Goal: Information Seeking & Learning: Learn about a topic

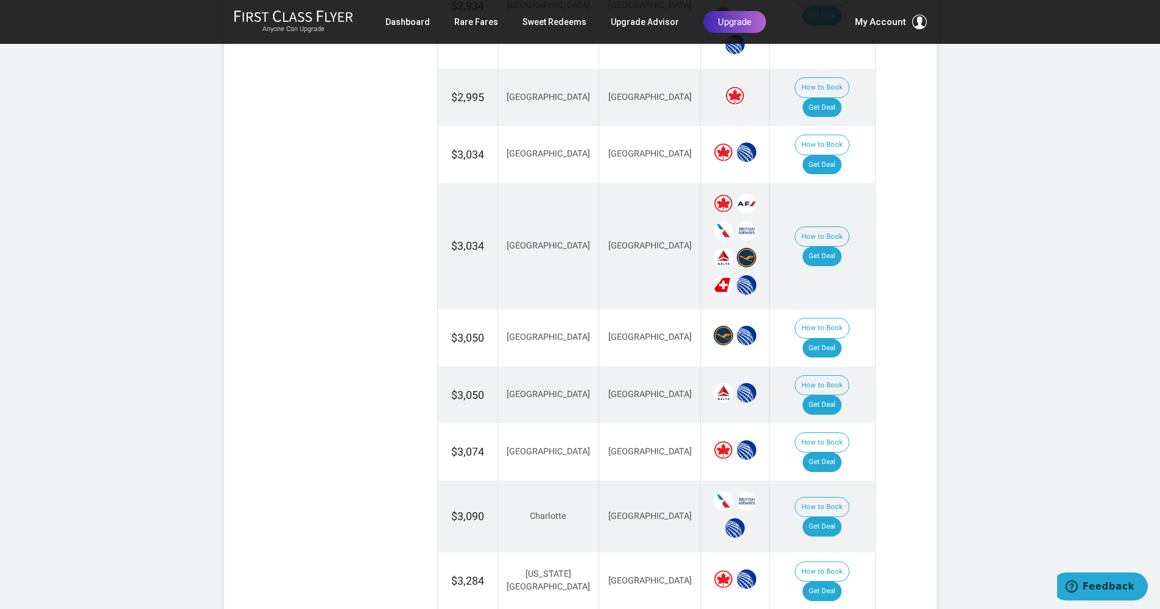
scroll to position [1197, 0]
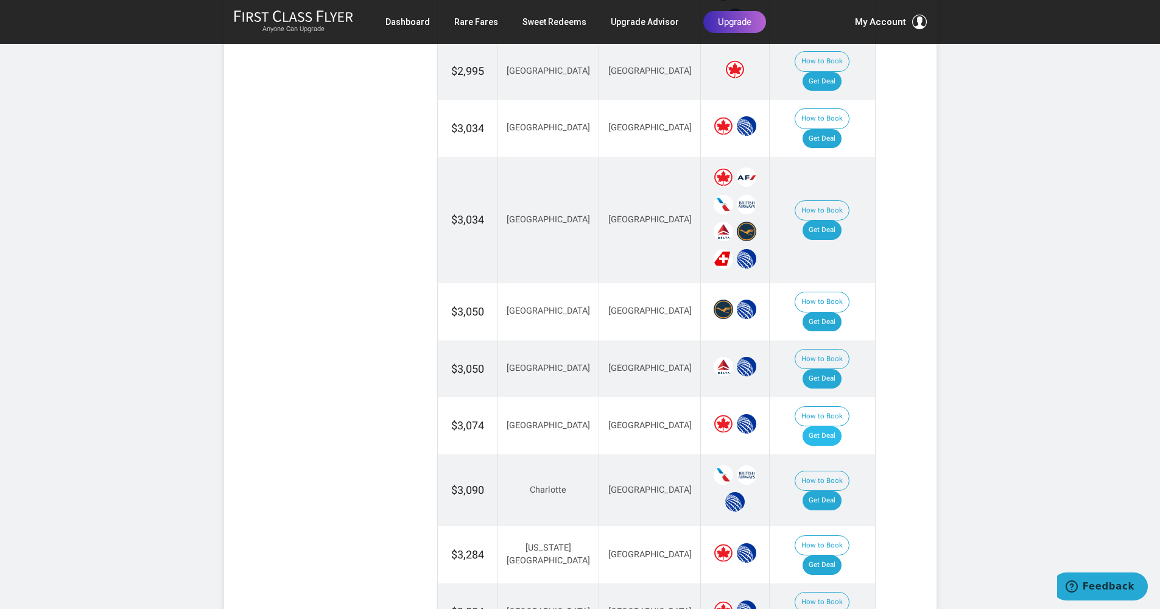
click at [837, 426] on link "Get Deal" at bounding box center [821, 435] width 39 height 19
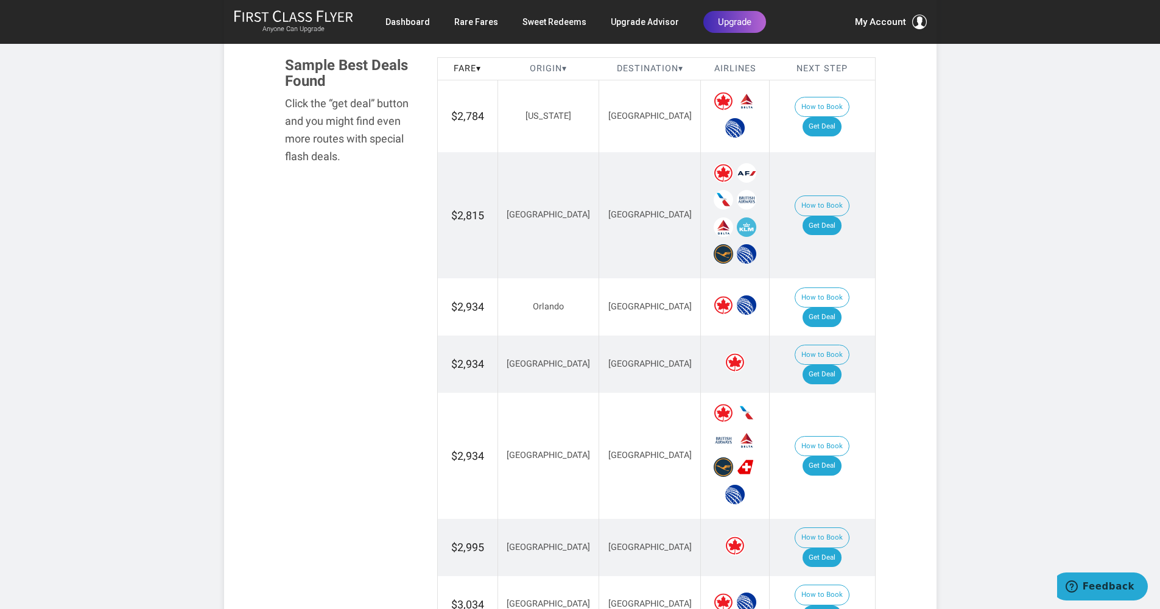
scroll to position [718, 0]
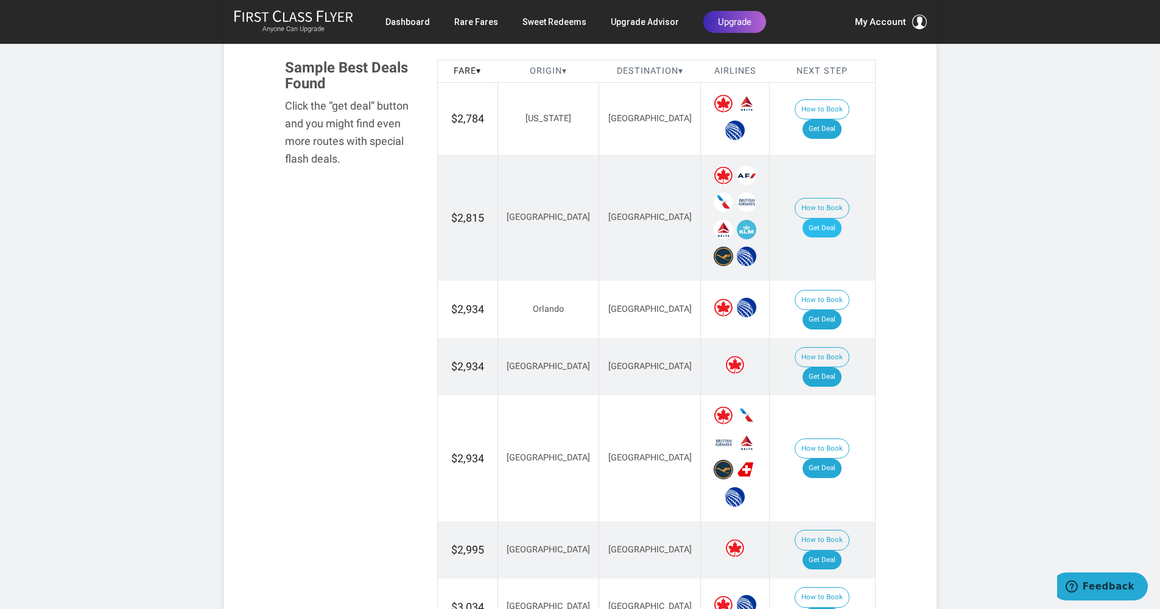
click at [836, 219] on link "Get Deal" at bounding box center [821, 228] width 39 height 19
click at [825, 458] on link "Get Deal" at bounding box center [821, 467] width 39 height 19
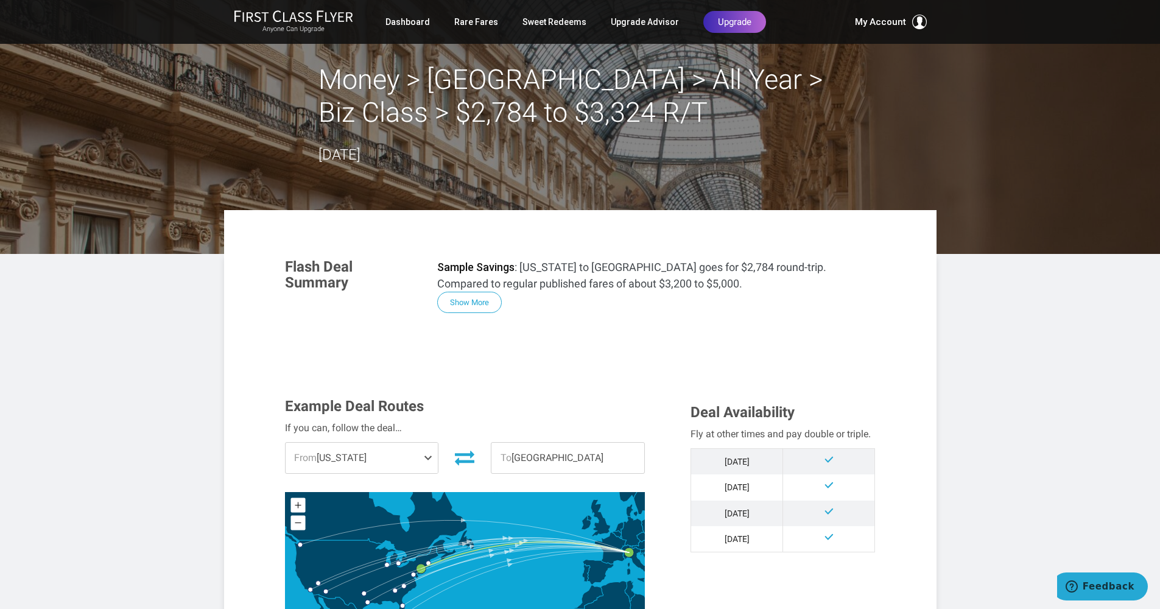
scroll to position [5, 0]
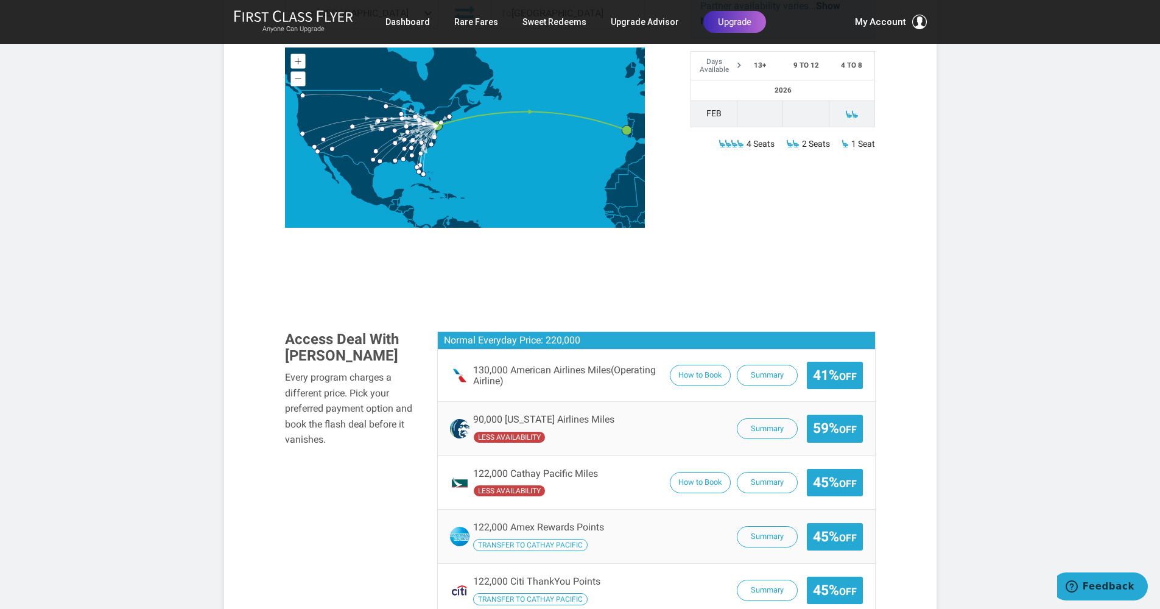
scroll to position [208, 0]
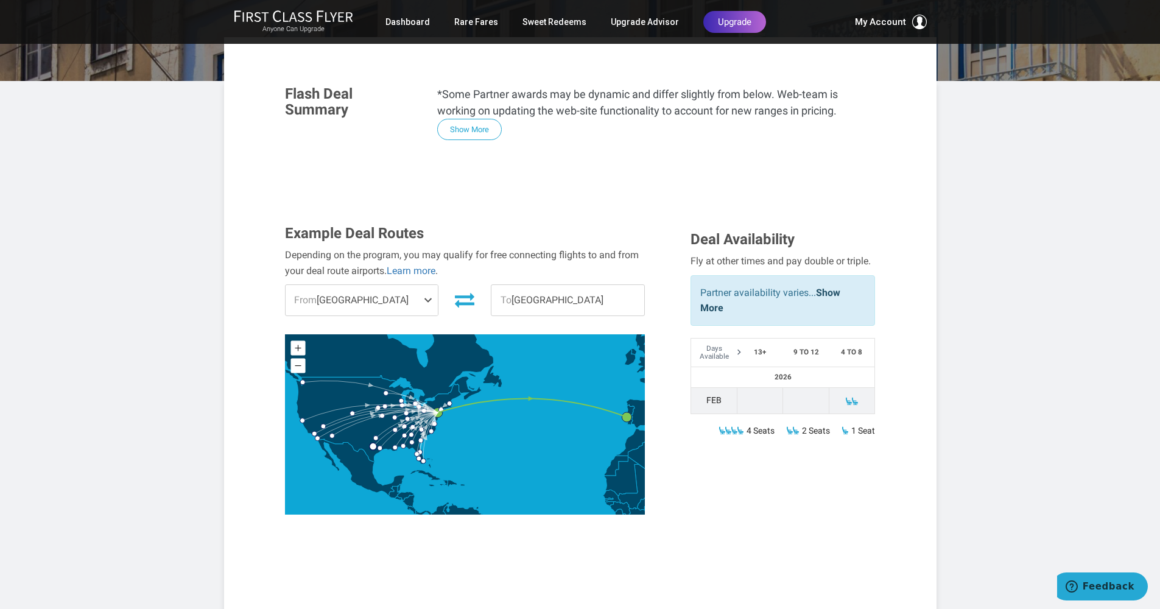
click at [374, 447] on circle "Austin" at bounding box center [373, 446] width 7 height 7
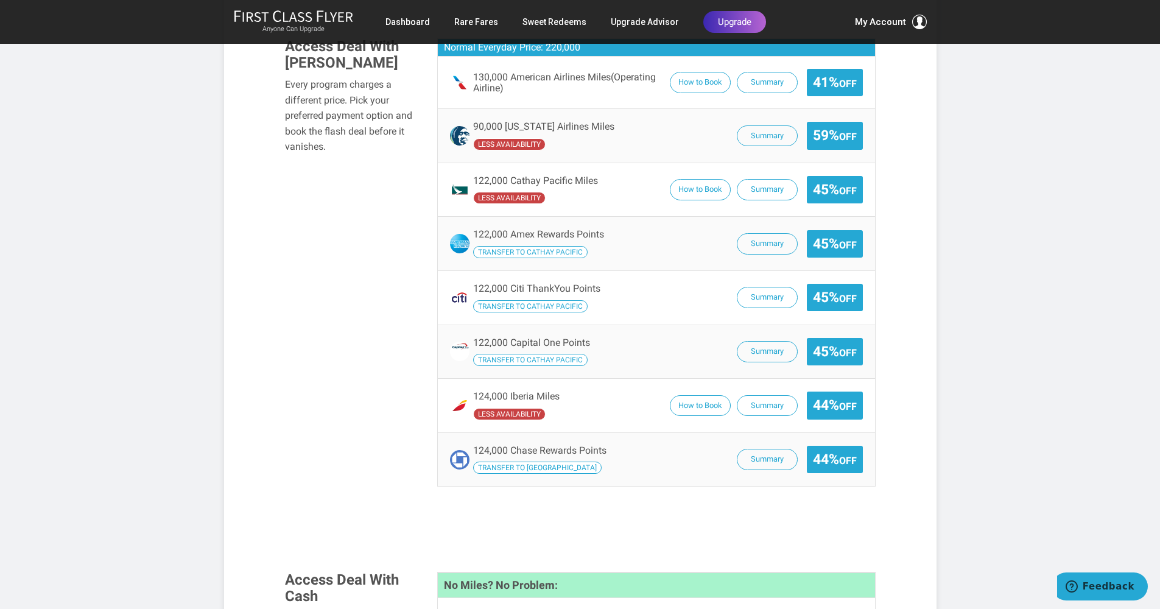
scroll to position [722, 0]
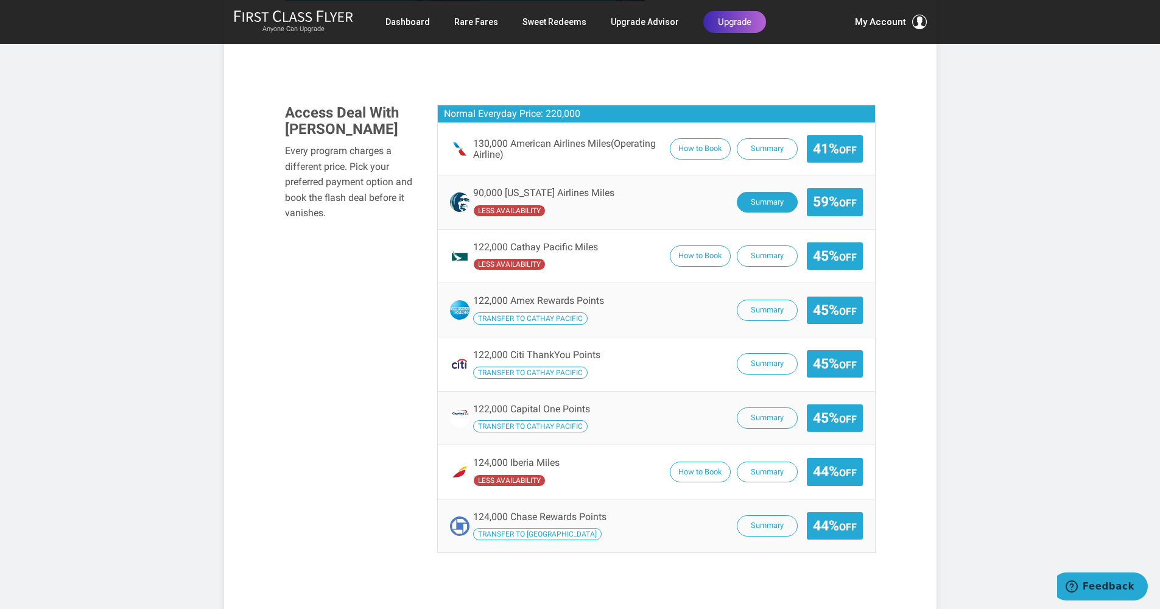
click at [757, 198] on button "Summary" at bounding box center [767, 202] width 61 height 21
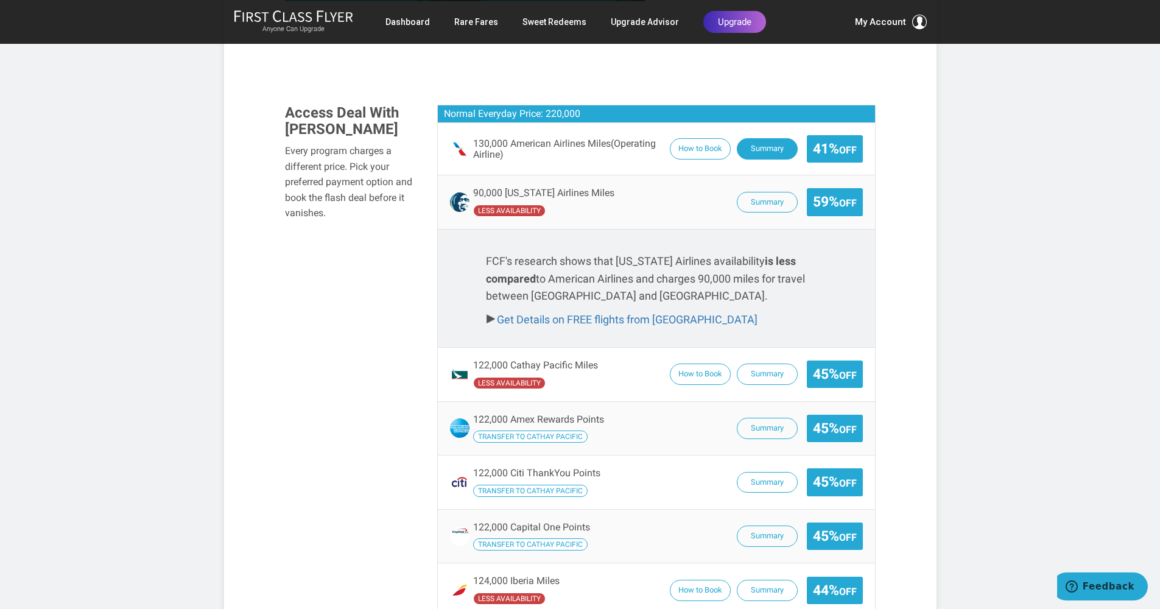
click at [763, 150] on button "Summary" at bounding box center [767, 148] width 61 height 21
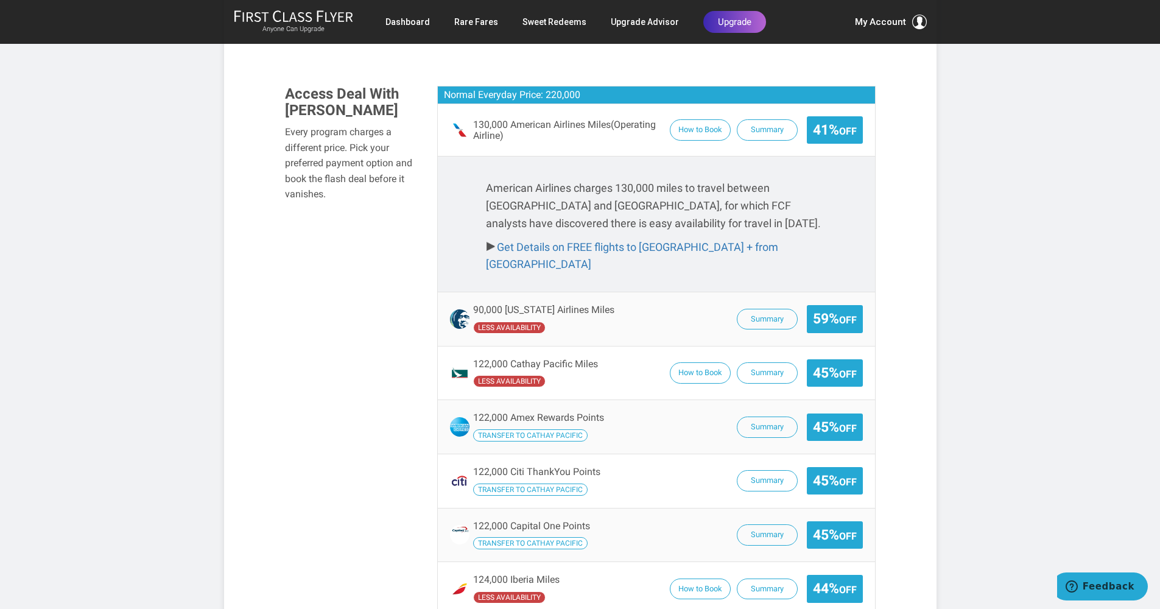
scroll to position [749, 0]
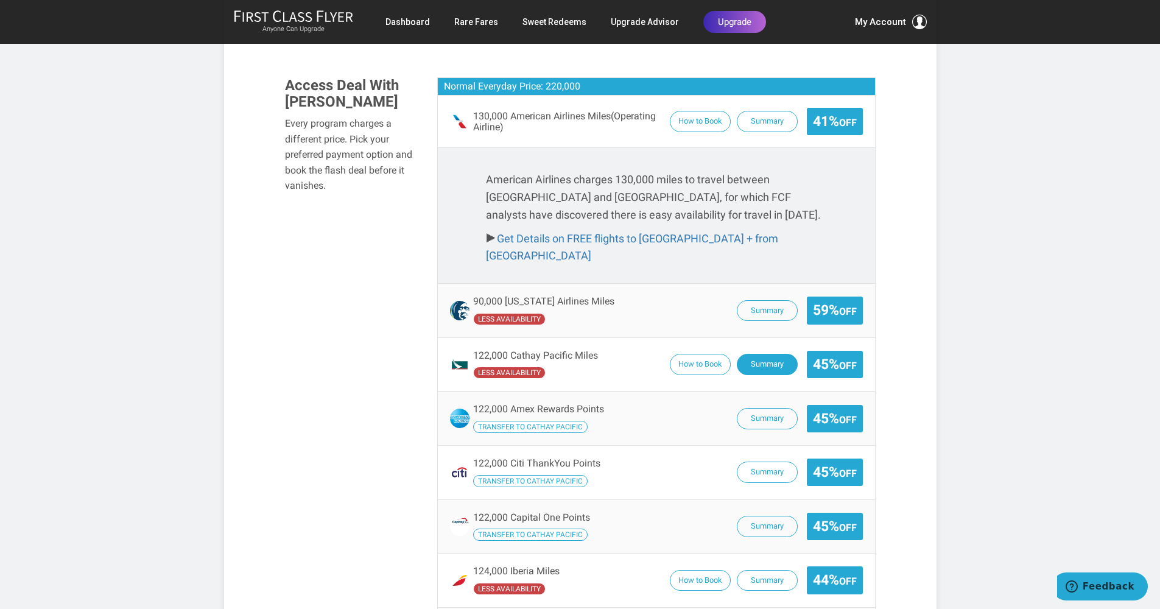
click at [764, 354] on button "Summary" at bounding box center [767, 364] width 61 height 21
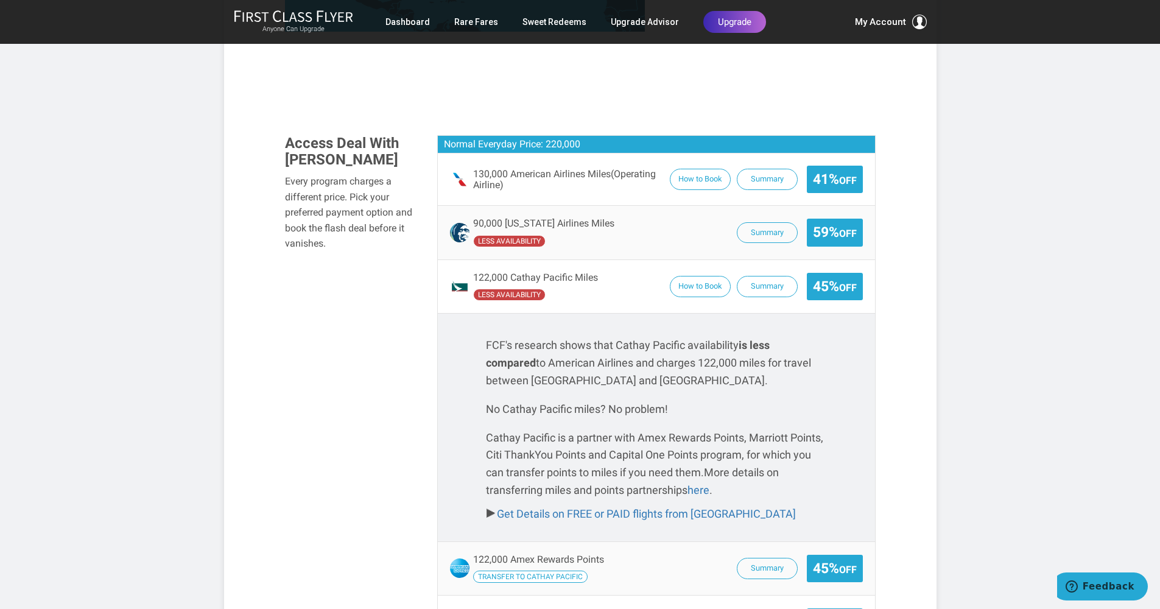
scroll to position [689, 0]
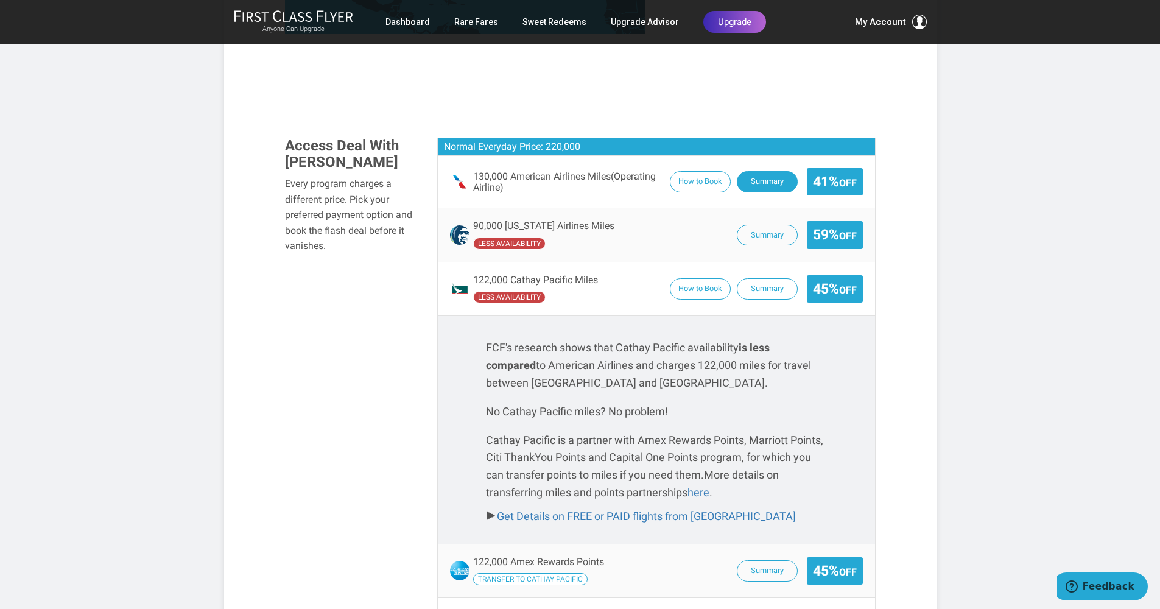
click at [764, 183] on button "Summary" at bounding box center [767, 181] width 61 height 21
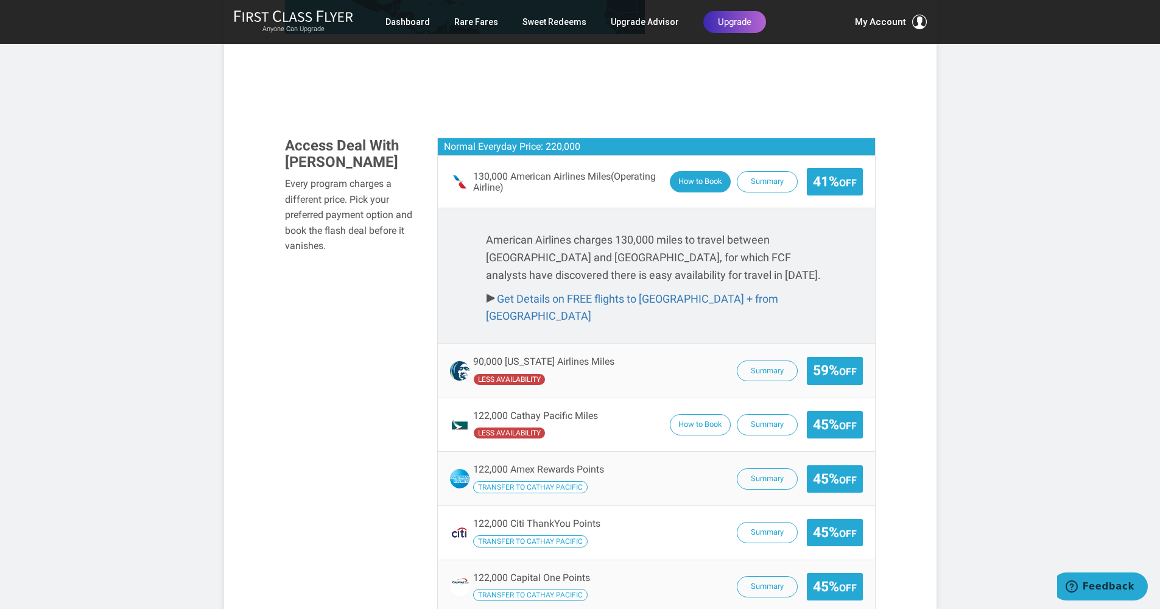
click at [703, 181] on button "How to Book" at bounding box center [700, 181] width 61 height 21
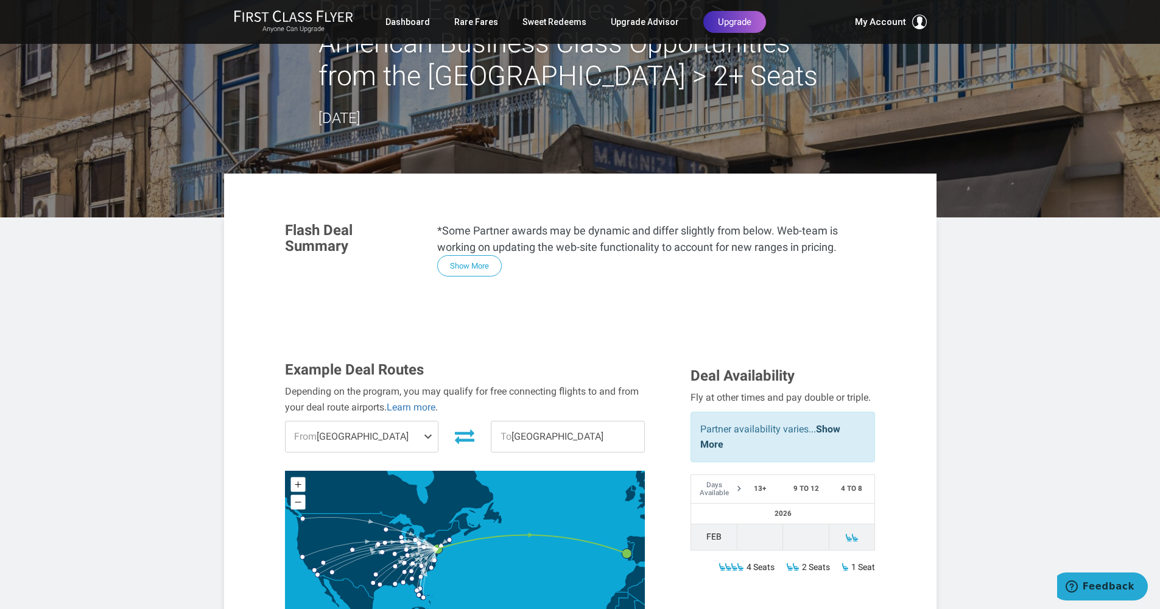
scroll to position [69, 0]
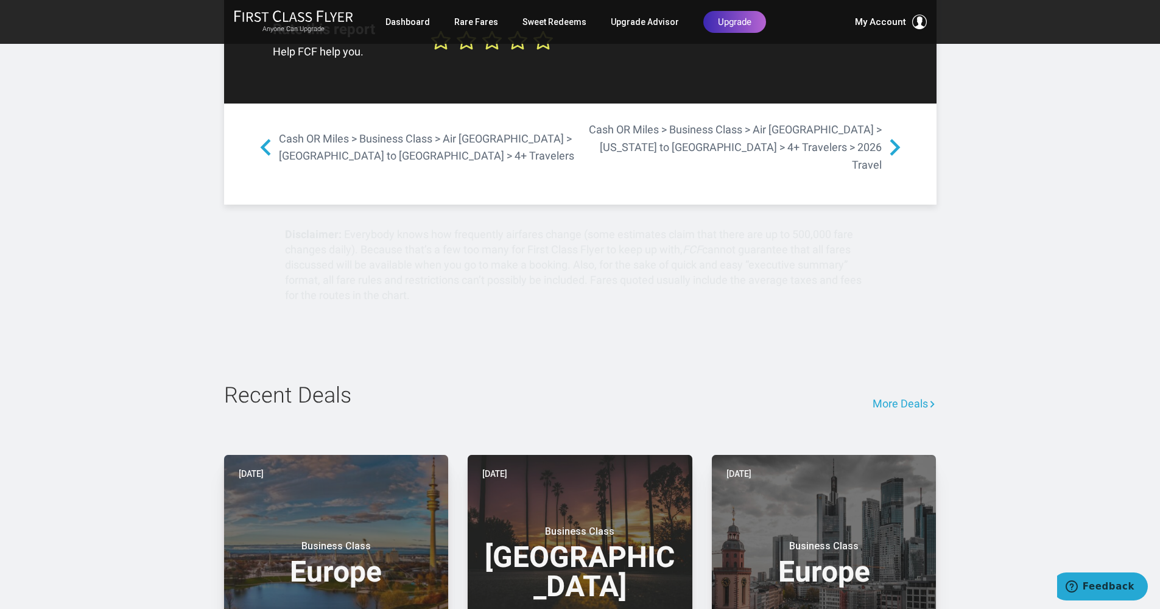
scroll to position [2225, 0]
